Goal: Transaction & Acquisition: Purchase product/service

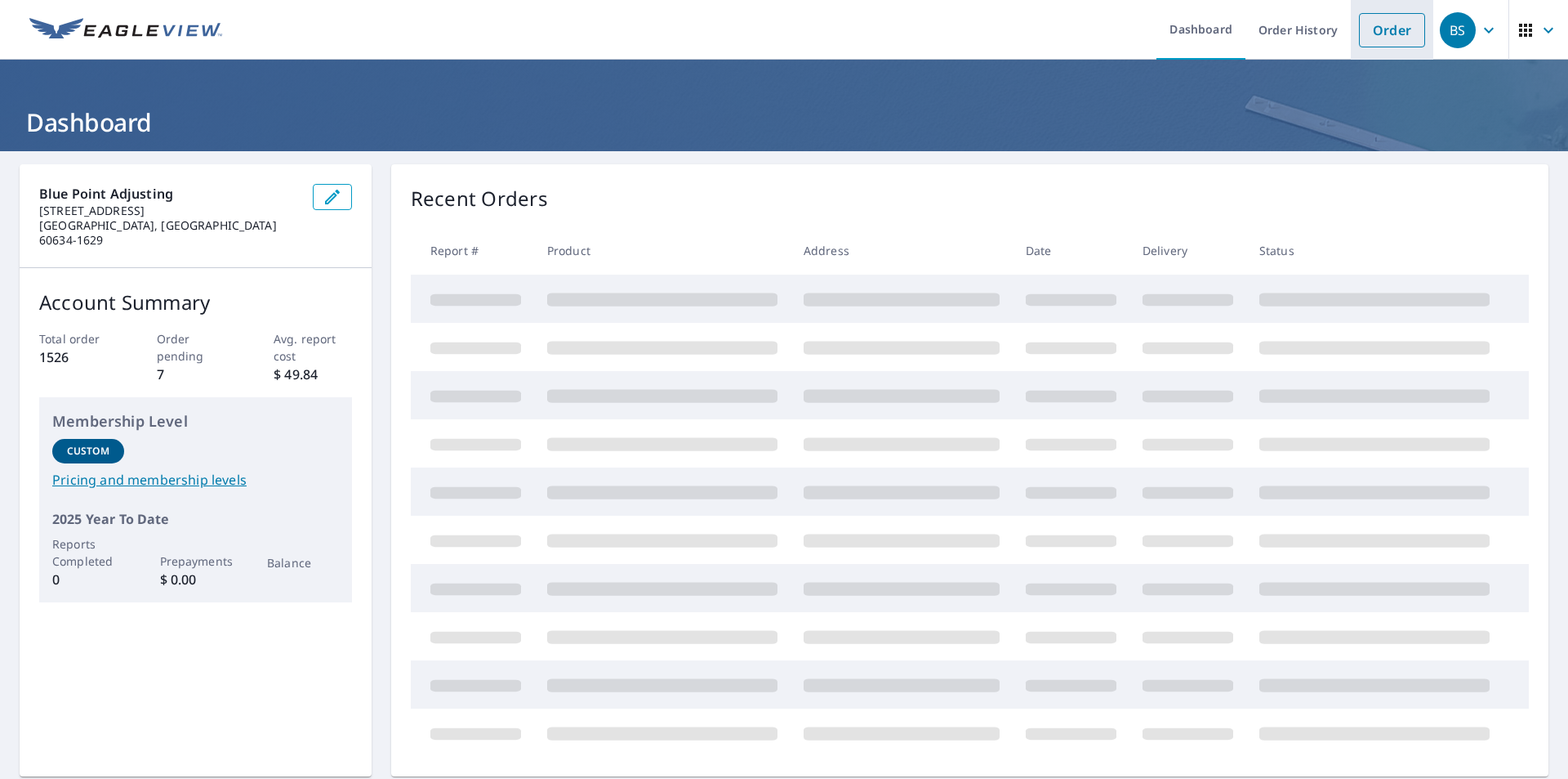
click at [1359, 34] on link "Order" at bounding box center [1392, 30] width 66 height 34
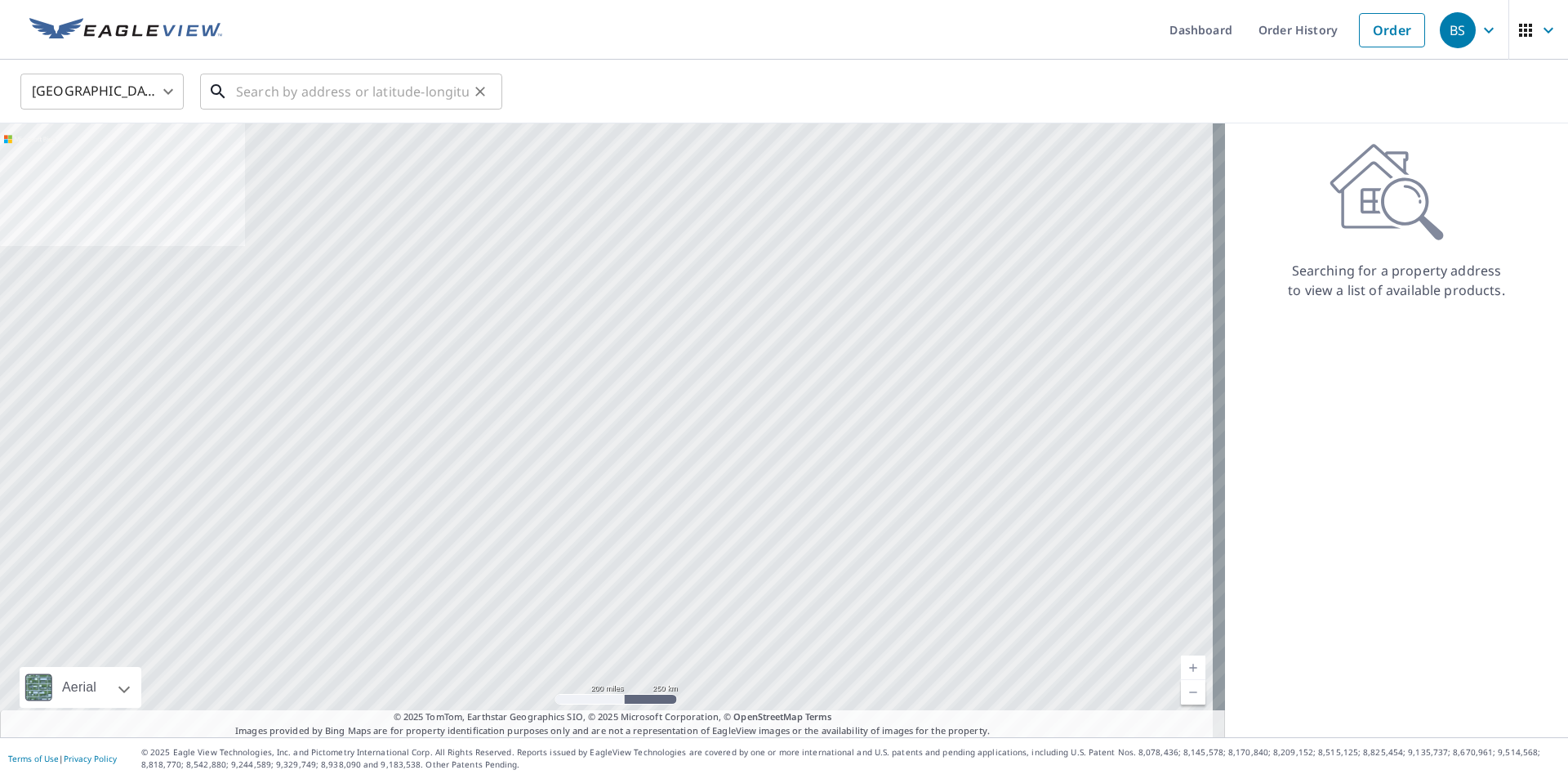
click at [431, 96] on input "text" at bounding box center [352, 92] width 233 height 46
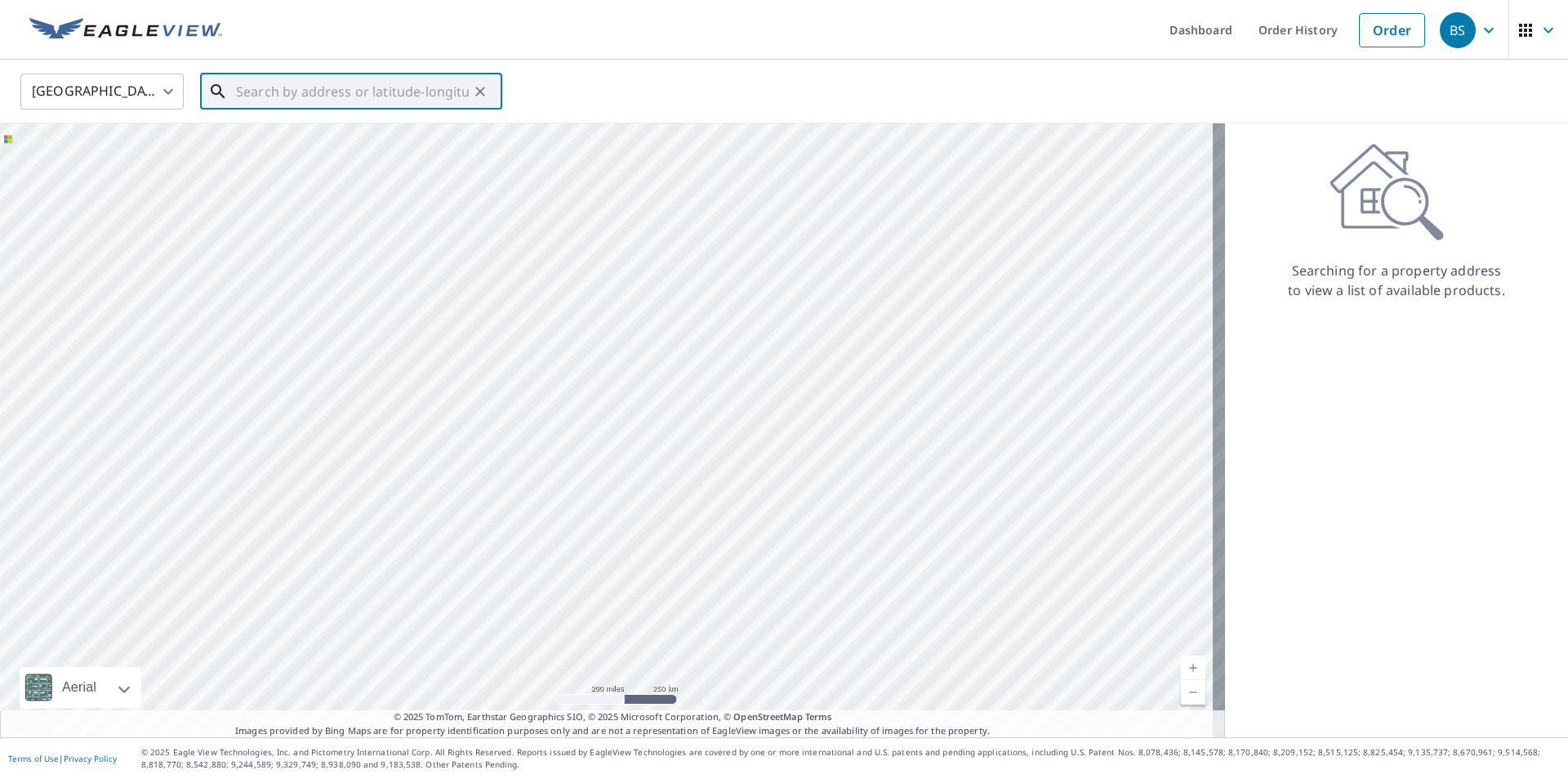
paste input "[STREET_ADDRESS][PERSON_NAME]"
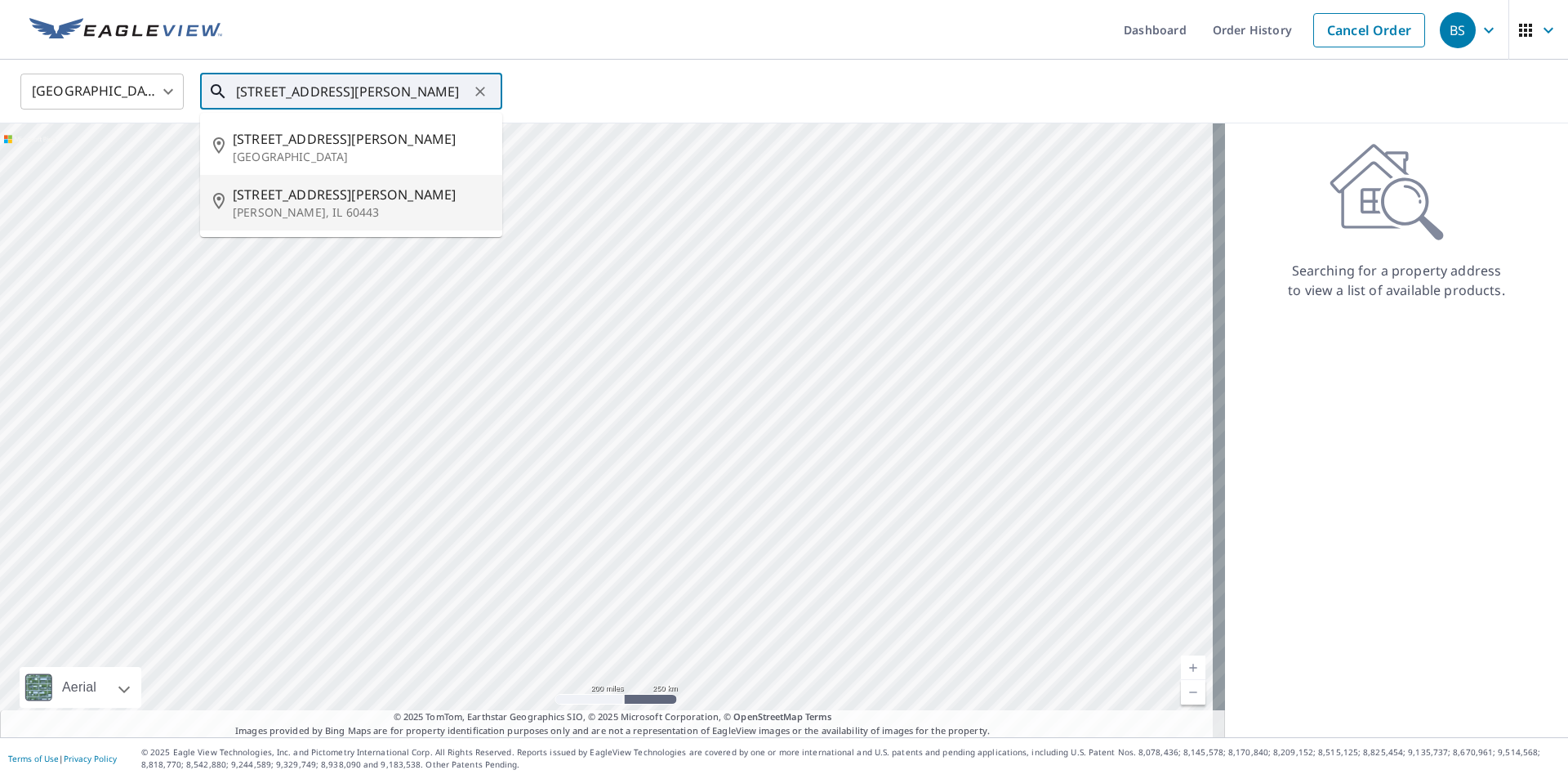
click at [319, 198] on span "[STREET_ADDRESS][PERSON_NAME]" at bounding box center [361, 195] width 257 height 20
type input "[STREET_ADDRESS][PERSON_NAME]"
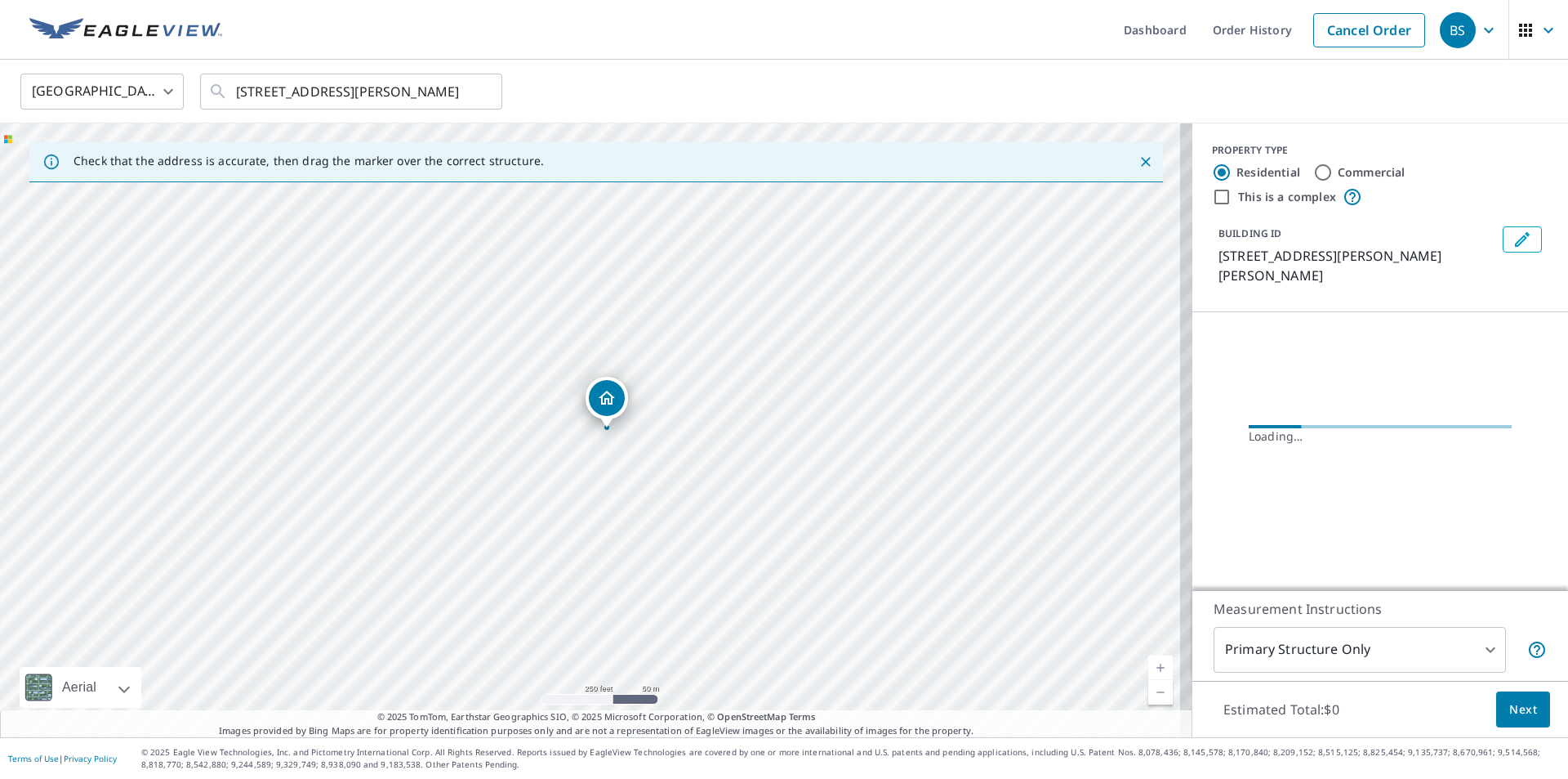
click at [1148, 673] on link "Current Level 17, Zoom In" at bounding box center [1160, 668] width 25 height 25
click at [1148, 672] on link "Current Level 17, Zoom In" at bounding box center [1160, 668] width 25 height 25
click at [1148, 672] on link "Current Level 17.47839083652311, Zoom In" at bounding box center [1160, 668] width 25 height 25
click at [1148, 672] on link "Current Level 17.929161723904922, Zoom In Disabled" at bounding box center [1160, 668] width 25 height 25
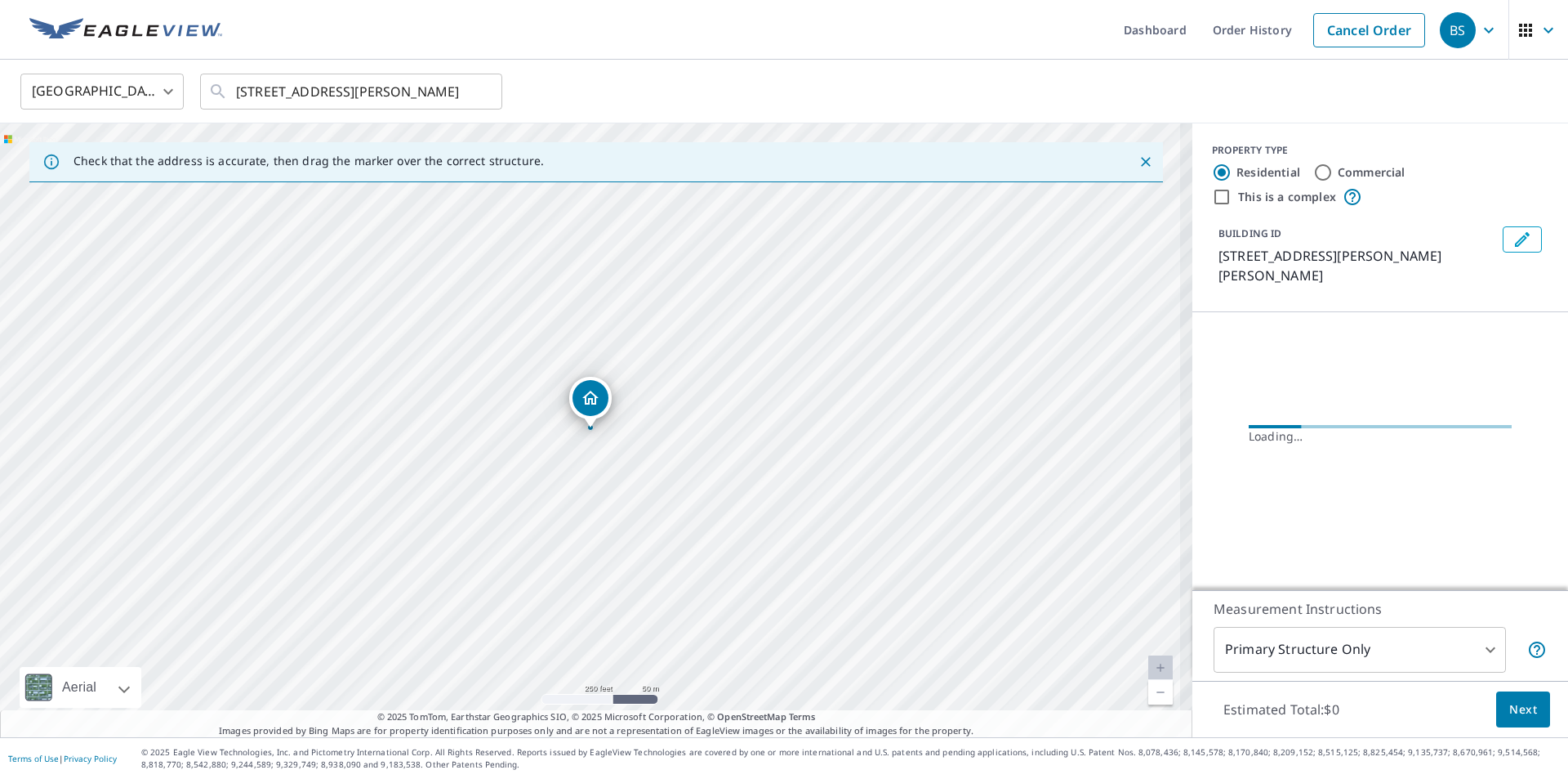
click at [1148, 672] on link "Current Level 17.929161723904922, Zoom In Disabled" at bounding box center [1160, 668] width 25 height 25
click at [1148, 672] on link "Current Level 20, Zoom In Disabled" at bounding box center [1160, 668] width 25 height 25
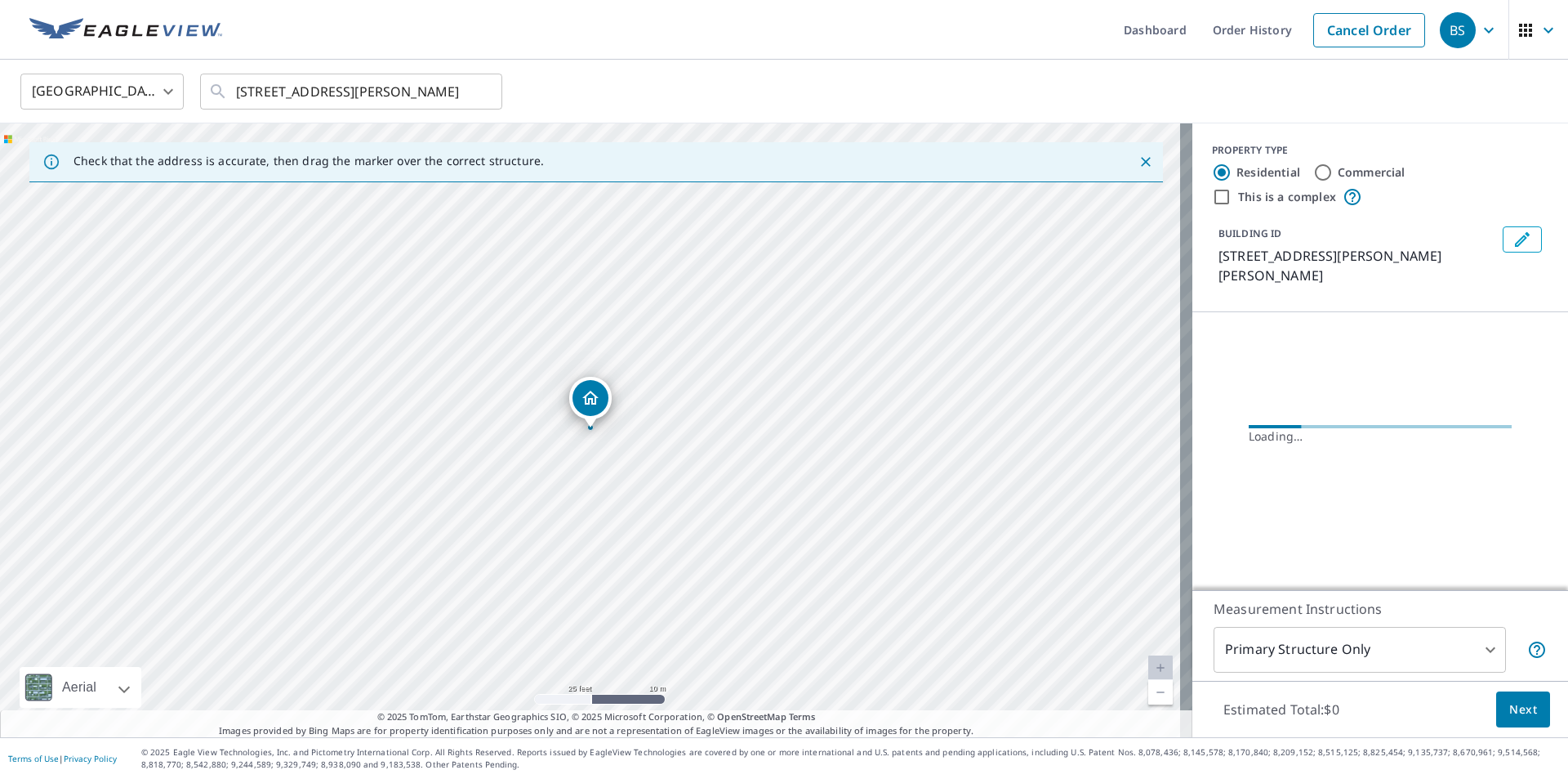
click at [1148, 672] on link "Current Level 20, Zoom In Disabled" at bounding box center [1160, 668] width 25 height 25
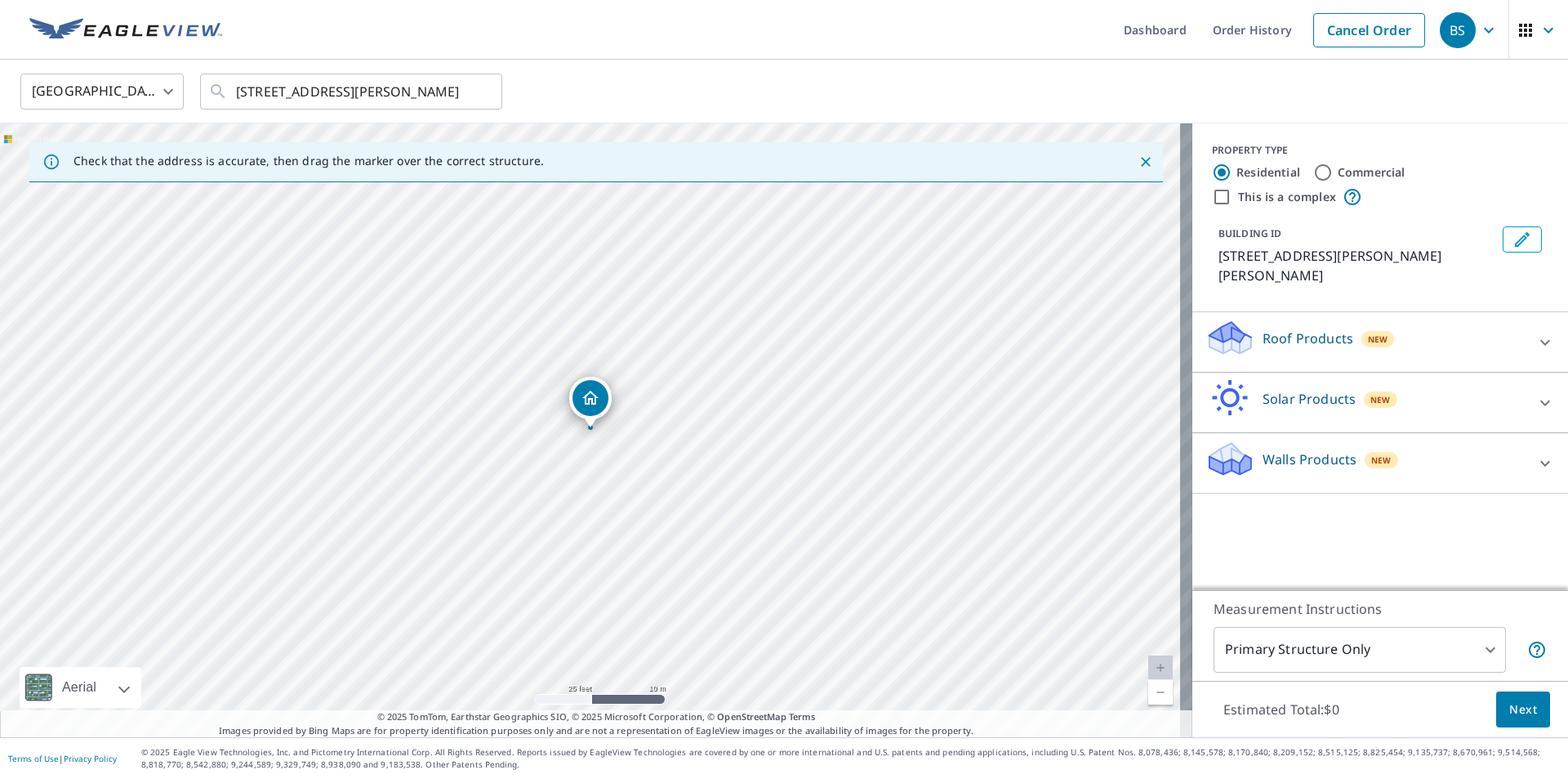
click at [1296, 319] on div "Roof Products New" at bounding box center [1365, 342] width 320 height 47
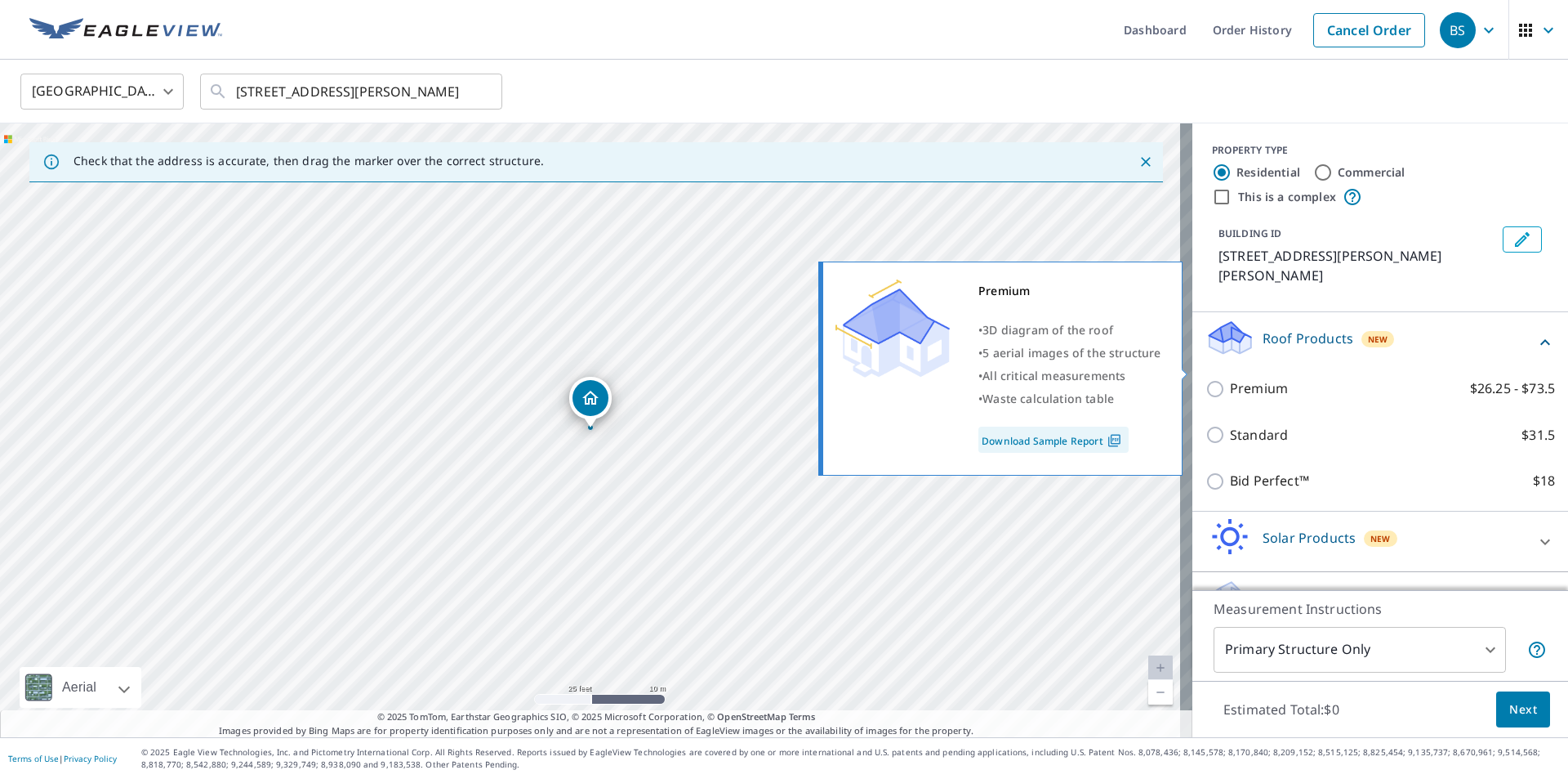
click at [1205, 379] on input "Premium $26.25 - $73.5" at bounding box center [1217, 389] width 25 height 20
checkbox input "true"
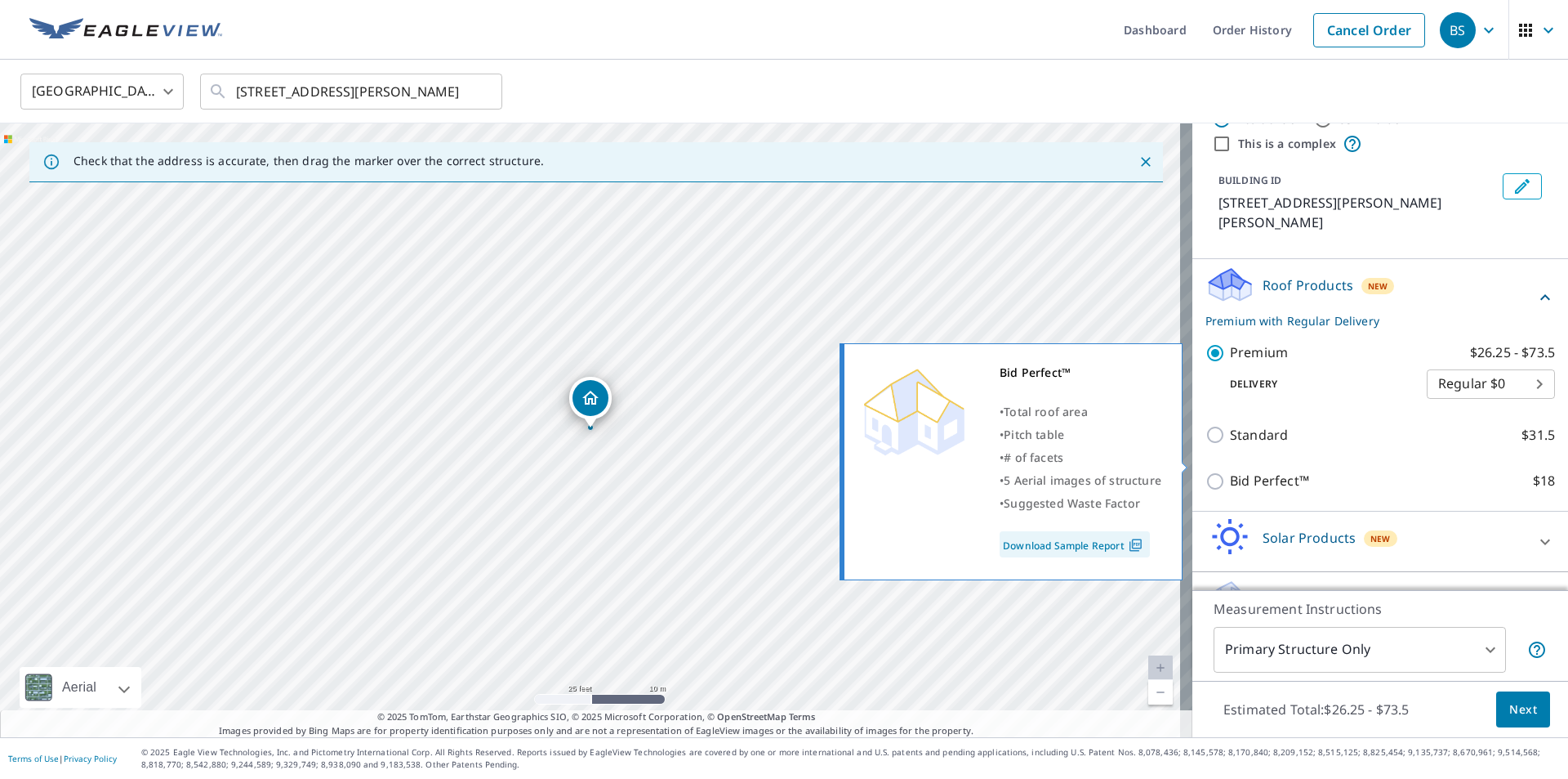
scroll to position [76, 0]
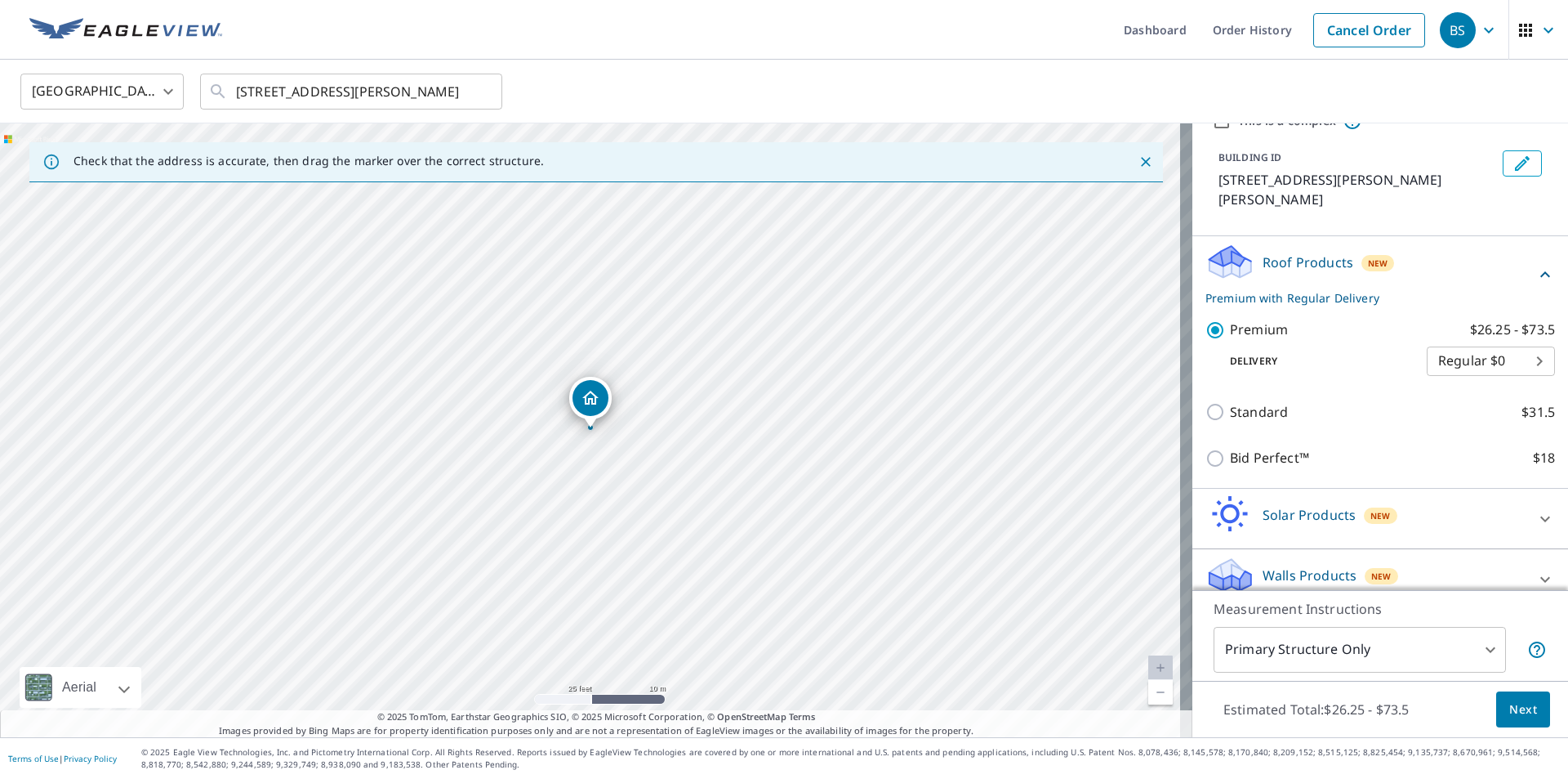
click at [1511, 714] on span "Next" at bounding box center [1523, 710] width 28 height 20
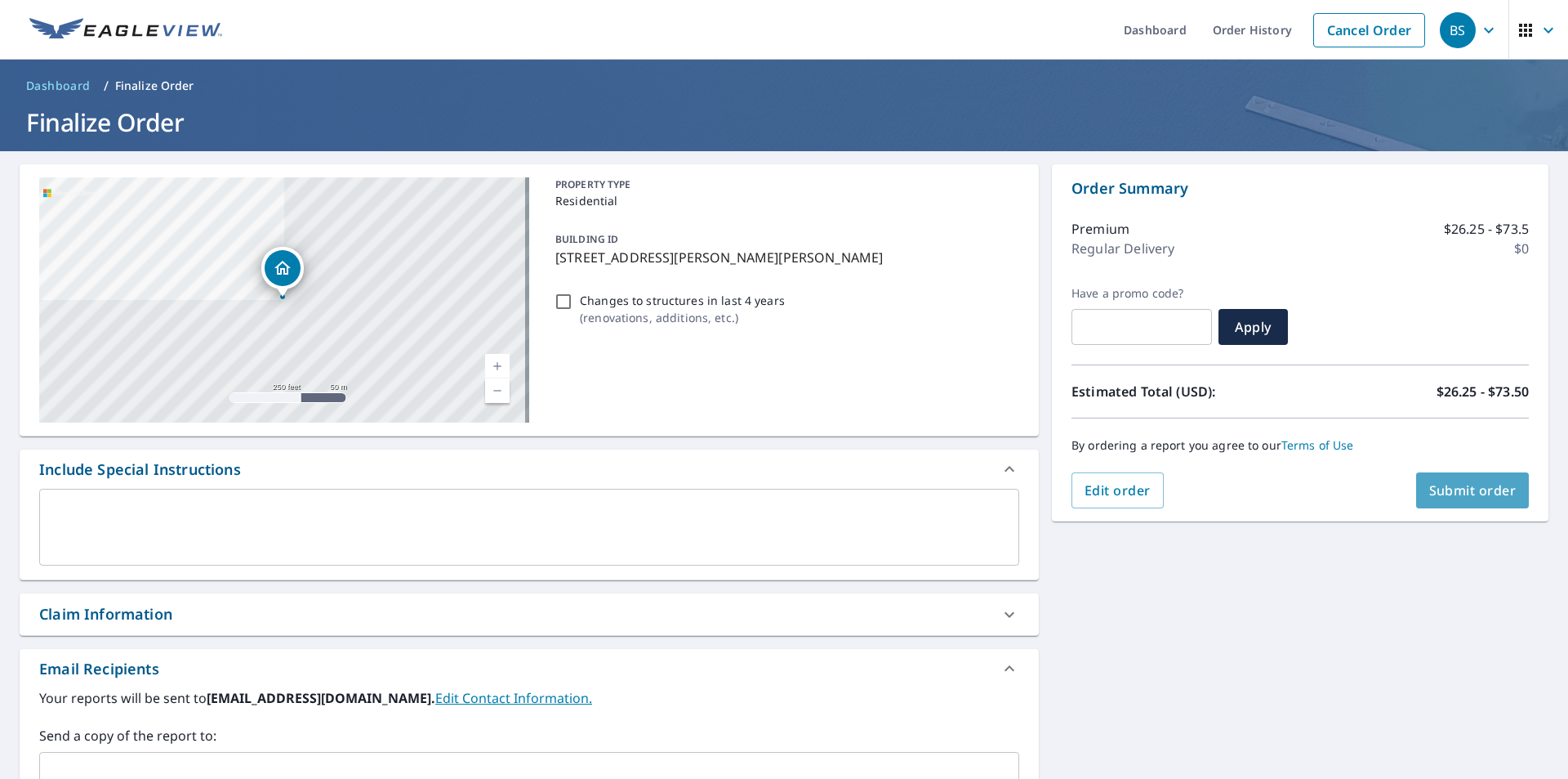
click at [1452, 489] on span "Submit order" at bounding box center [1472, 490] width 87 height 18
